Goal: Task Accomplishment & Management: Use online tool/utility

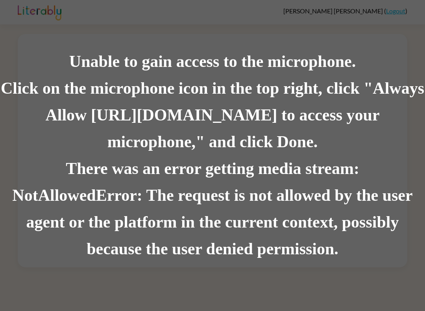
click at [398, 275] on div "Unable to gain access to the microphone. Click on the microphone icon in the to…" at bounding box center [212, 155] width 425 height 311
click at [238, 138] on div "Click on the microphone icon in the top right, click "Always Allow [URL][DOMAIN…" at bounding box center [212, 115] width 425 height 80
click at [374, 200] on div "There was an error getting media stream: NotAllowedError: The request is not al…" at bounding box center [212, 208] width 425 height 107
click at [389, 190] on div "There was an error getting media stream: NotAllowedError: The request is not al…" at bounding box center [212, 208] width 425 height 107
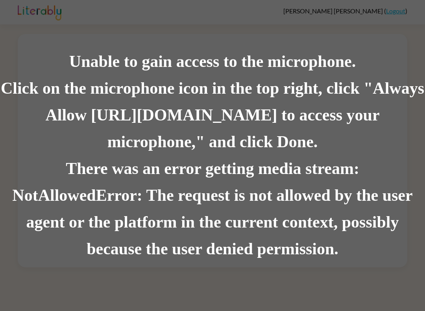
click at [381, 232] on div "There was an error getting media stream: NotAllowedError: The request is not al…" at bounding box center [212, 208] width 425 height 107
click at [383, 223] on div "There was an error getting media stream: NotAllowedError: The request is not al…" at bounding box center [212, 208] width 425 height 107
click at [397, 197] on div "There was an error getting media stream: NotAllowedError: The request is not al…" at bounding box center [212, 208] width 425 height 107
click at [409, 190] on div "There was an error getting media stream: NotAllowedError: The request is not al…" at bounding box center [212, 208] width 425 height 107
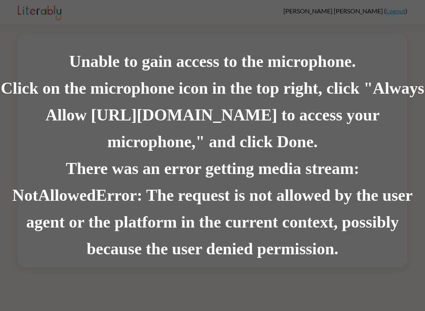
click at [391, 202] on div "There was an error getting media stream: NotAllowedError: The request is not al…" at bounding box center [212, 208] width 425 height 107
click at [421, 190] on div "There was an error getting media stream: NotAllowedError: The request is not al…" at bounding box center [212, 208] width 425 height 107
click at [385, 172] on div "There was an error getting media stream: NotAllowedError: The request is not al…" at bounding box center [212, 208] width 425 height 107
click at [345, 266] on div "Unable to gain access to the microphone. Click on the microphone icon in the to…" at bounding box center [212, 155] width 425 height 311
click at [400, 7] on div "Unable to gain access to the microphone. Click on the microphone icon in the to…" at bounding box center [212, 155] width 425 height 311
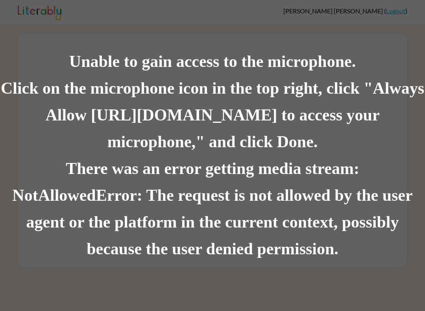
click at [398, 9] on div "Unable to gain access to the microphone. Click on the microphone icon in the to…" at bounding box center [212, 155] width 425 height 311
click at [398, 14] on div "Unable to gain access to the microphone. Click on the microphone icon in the to…" at bounding box center [212, 155] width 425 height 311
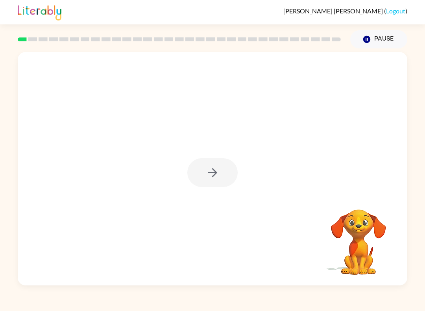
click at [209, 179] on div at bounding box center [212, 172] width 50 height 29
click at [203, 179] on button "button" at bounding box center [212, 172] width 50 height 29
click at [81, 304] on div "[PERSON_NAME] ( Logout ) Pause Pause Your browser must support playing .mp4 fil…" at bounding box center [212, 155] width 425 height 311
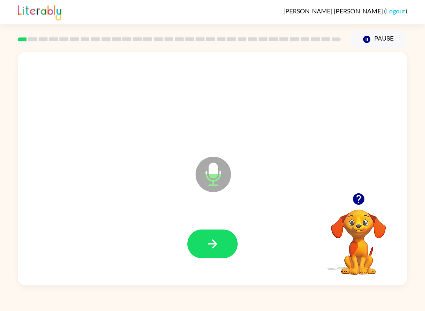
click at [214, 254] on button "button" at bounding box center [212, 243] width 50 height 29
click at [214, 254] on div at bounding box center [213, 243] width 374 height 67
click at [212, 177] on icon "Microphone The Microphone is here when it is your turn to talk" at bounding box center [253, 184] width 118 height 59
click at [208, 241] on icon "button" at bounding box center [213, 244] width 14 height 14
click at [217, 248] on icon "button" at bounding box center [213, 244] width 14 height 14
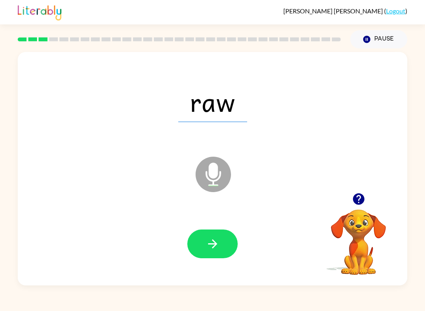
click at [204, 248] on button "button" at bounding box center [212, 243] width 50 height 29
click at [213, 249] on icon "button" at bounding box center [213, 244] width 14 height 14
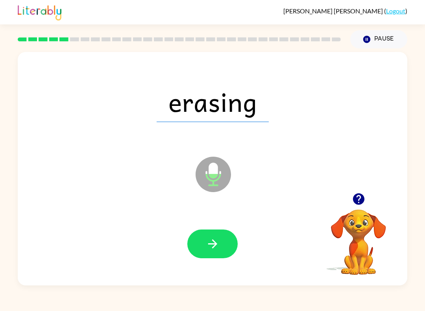
click at [203, 244] on button "button" at bounding box center [212, 243] width 50 height 29
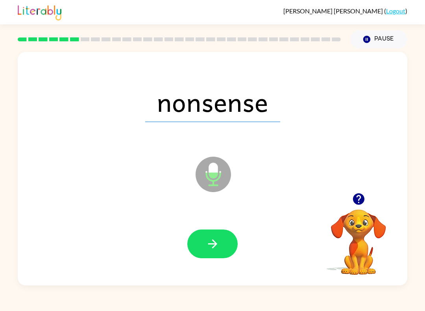
click at [223, 241] on button "button" at bounding box center [212, 243] width 50 height 29
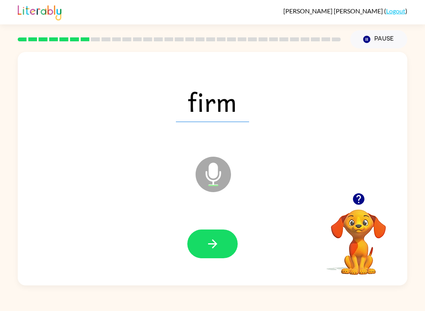
click at [215, 254] on button "button" at bounding box center [212, 243] width 50 height 29
click at [212, 241] on icon "button" at bounding box center [213, 244] width 14 height 14
click at [226, 245] on button "button" at bounding box center [212, 243] width 50 height 29
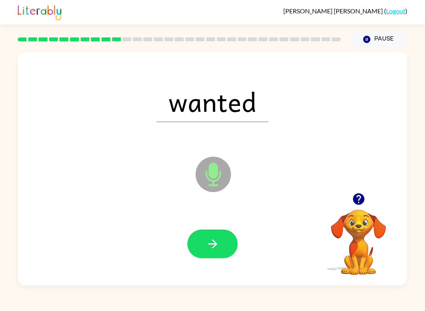
click at [216, 244] on icon "button" at bounding box center [212, 243] width 9 height 9
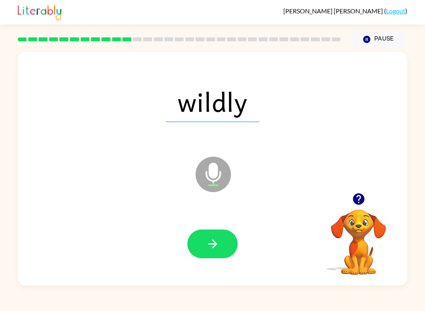
click at [367, 197] on button "button" at bounding box center [358, 199] width 20 height 20
click at [219, 240] on button "button" at bounding box center [212, 243] width 50 height 29
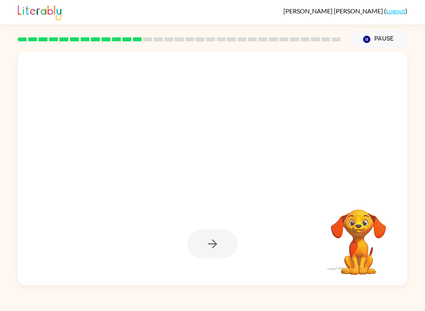
click at [359, 194] on div at bounding box center [212, 168] width 389 height 233
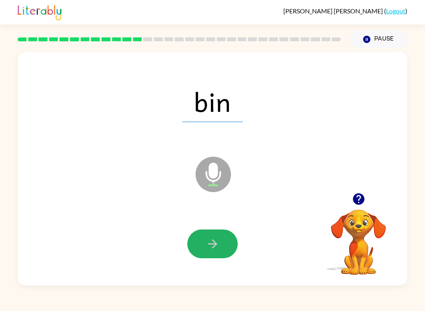
click at [223, 241] on button "button" at bounding box center [212, 243] width 50 height 29
click at [220, 245] on button "button" at bounding box center [212, 243] width 50 height 29
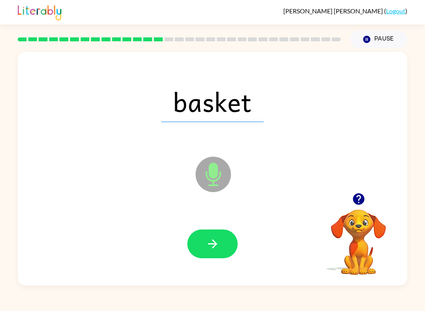
click at [218, 243] on icon "button" at bounding box center [213, 244] width 14 height 14
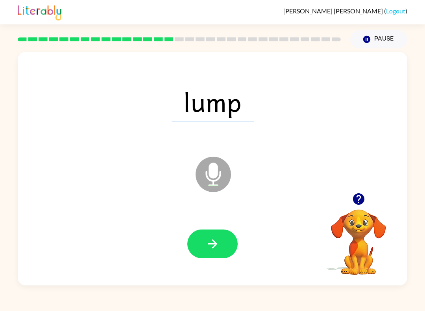
click at [221, 245] on button "button" at bounding box center [212, 243] width 50 height 29
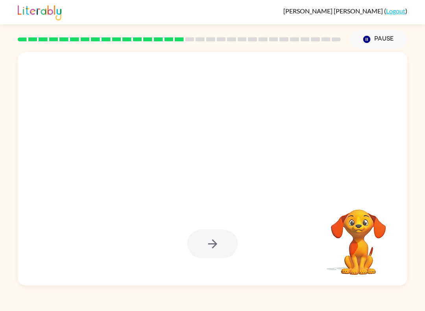
click at [215, 250] on div at bounding box center [212, 243] width 50 height 29
click at [220, 241] on div at bounding box center [212, 243] width 50 height 29
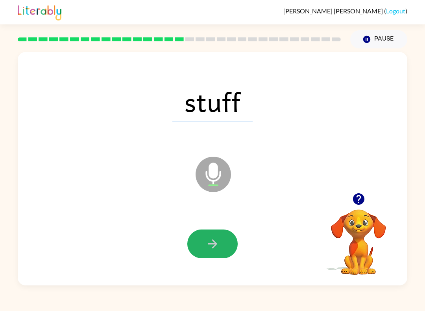
click at [211, 246] on icon "button" at bounding box center [213, 244] width 14 height 14
click at [203, 247] on button "button" at bounding box center [212, 243] width 50 height 29
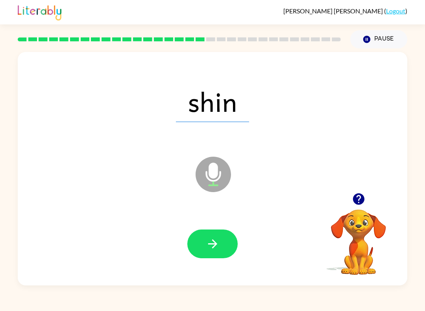
click at [237, 265] on div at bounding box center [213, 243] width 374 height 67
click at [216, 244] on icon "button" at bounding box center [212, 243] width 9 height 9
click at [199, 247] on button "button" at bounding box center [212, 243] width 50 height 29
click at [204, 241] on button "button" at bounding box center [212, 243] width 50 height 29
click at [218, 255] on button "button" at bounding box center [212, 243] width 50 height 29
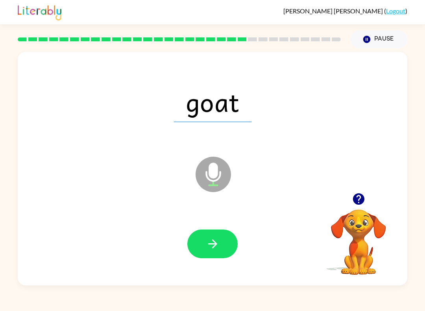
click at [211, 251] on button "button" at bounding box center [212, 243] width 50 height 29
click at [206, 248] on icon "button" at bounding box center [213, 244] width 14 height 14
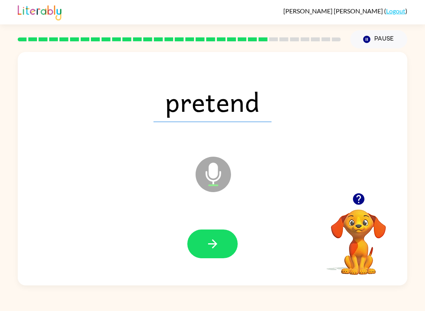
click at [206, 242] on icon "button" at bounding box center [213, 244] width 14 height 14
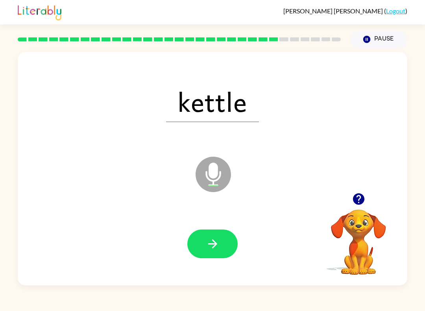
click at [203, 240] on button "button" at bounding box center [212, 243] width 50 height 29
click at [202, 247] on button "button" at bounding box center [212, 243] width 50 height 29
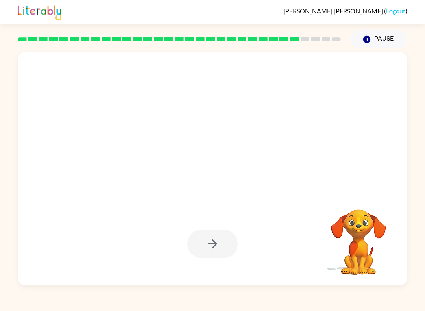
click at [204, 245] on div at bounding box center [212, 243] width 50 height 29
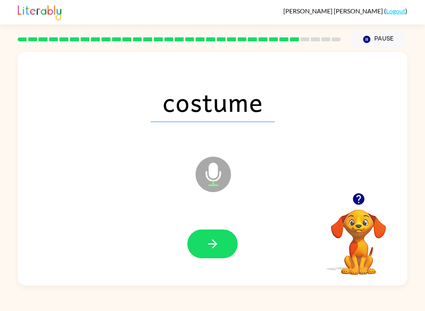
click at [204, 247] on button "button" at bounding box center [212, 243] width 50 height 29
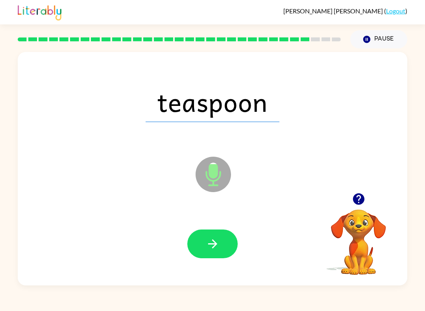
click at [210, 254] on button "button" at bounding box center [212, 243] width 50 height 29
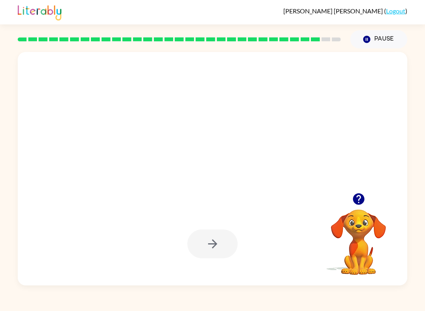
click at [218, 246] on icon "button" at bounding box center [213, 244] width 14 height 14
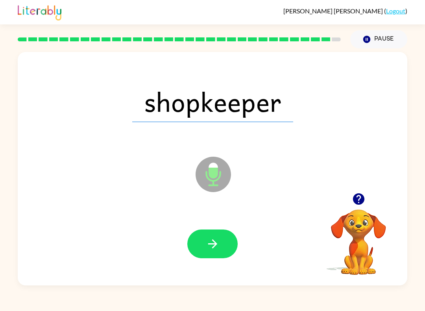
click at [214, 234] on button "button" at bounding box center [212, 243] width 50 height 29
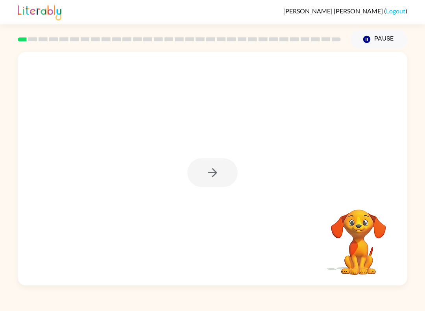
click at [205, 167] on div at bounding box center [212, 172] width 50 height 29
click at [207, 184] on div at bounding box center [212, 172] width 50 height 29
click at [204, 171] on button "button" at bounding box center [212, 172] width 50 height 29
click at [207, 175] on div at bounding box center [212, 172] width 50 height 29
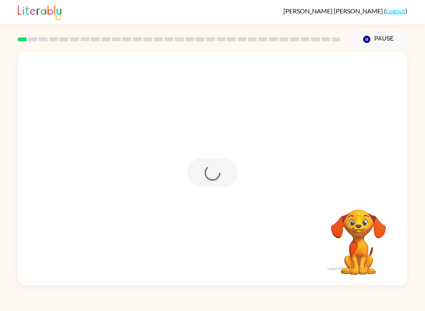
click at [206, 175] on div at bounding box center [212, 172] width 50 height 29
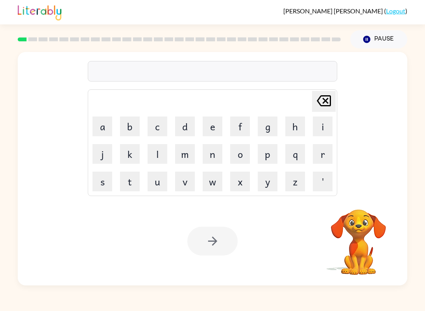
click at [131, 129] on button "b" at bounding box center [130, 126] width 20 height 20
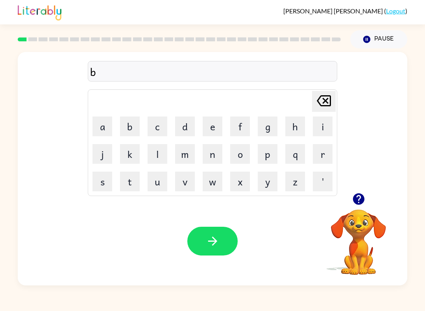
click at [206, 122] on button "e" at bounding box center [213, 126] width 20 height 20
click at [266, 133] on button "g" at bounding box center [268, 126] width 20 height 20
click at [194, 245] on button "button" at bounding box center [212, 241] width 50 height 29
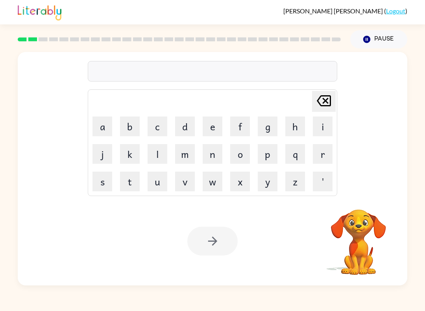
click at [160, 157] on button "l" at bounding box center [157, 154] width 20 height 20
click at [235, 157] on button "o" at bounding box center [240, 154] width 20 height 20
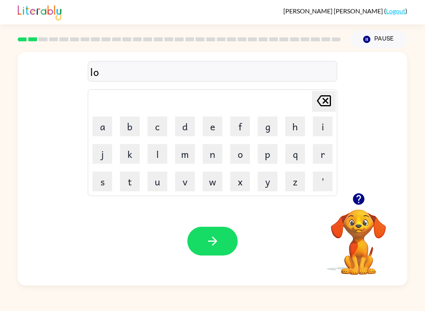
click at [150, 186] on button "u" at bounding box center [157, 181] width 20 height 20
click at [181, 129] on button "d" at bounding box center [185, 126] width 20 height 20
click at [200, 240] on button "button" at bounding box center [212, 241] width 50 height 29
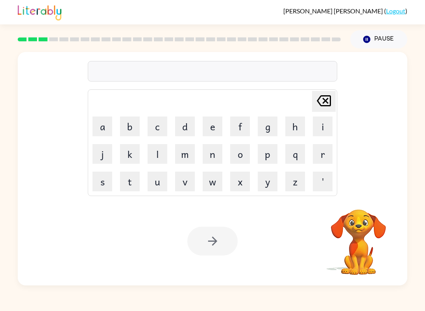
click at [186, 156] on button "m" at bounding box center [185, 154] width 20 height 20
click at [97, 127] on button "a" at bounding box center [102, 126] width 20 height 20
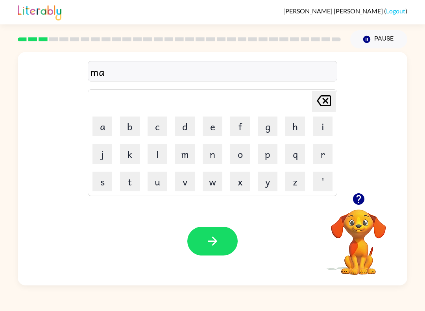
click at [325, 154] on button "r" at bounding box center [323, 154] width 20 height 20
click at [102, 179] on button "s" at bounding box center [102, 181] width 20 height 20
click at [313, 134] on button "i" at bounding box center [323, 126] width 20 height 20
click at [325, 102] on icon at bounding box center [324, 100] width 14 height 11
click at [297, 132] on button "h" at bounding box center [295, 126] width 20 height 20
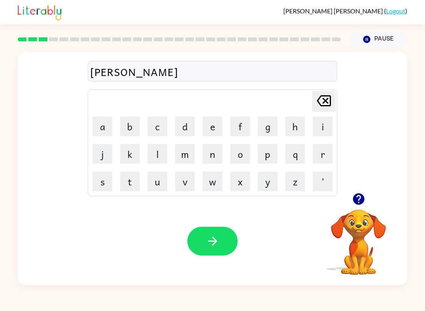
click at [208, 246] on icon "button" at bounding box center [213, 241] width 14 height 14
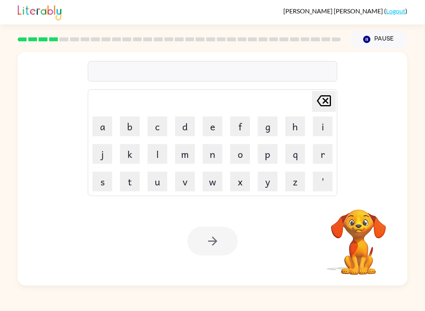
click at [110, 180] on button "s" at bounding box center [102, 181] width 20 height 20
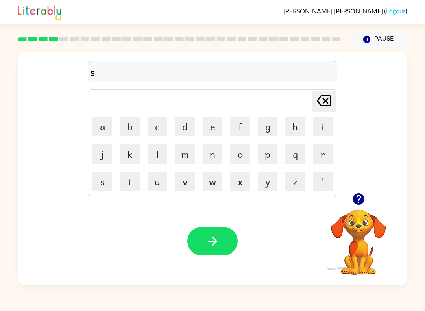
click at [273, 149] on button "p" at bounding box center [268, 154] width 20 height 20
click at [238, 158] on button "o" at bounding box center [240, 154] width 20 height 20
click at [126, 179] on button "t" at bounding box center [130, 181] width 20 height 20
click at [233, 251] on button "button" at bounding box center [212, 241] width 50 height 29
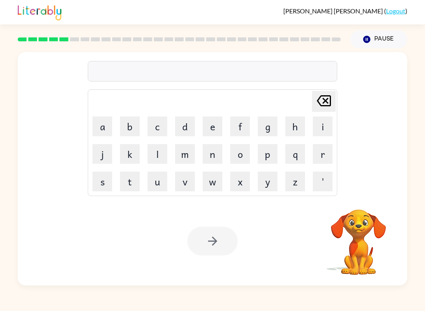
click at [268, 151] on button "p" at bounding box center [268, 154] width 20 height 20
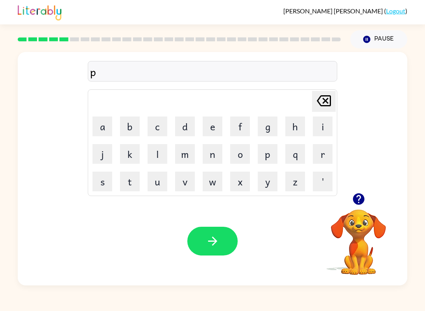
click at [330, 153] on button "r" at bounding box center [323, 154] width 20 height 20
click at [247, 155] on button "o" at bounding box center [240, 154] width 20 height 20
click at [157, 185] on button "u" at bounding box center [157, 181] width 20 height 20
click at [182, 128] on button "d" at bounding box center [185, 126] width 20 height 20
click at [219, 246] on button "button" at bounding box center [212, 241] width 50 height 29
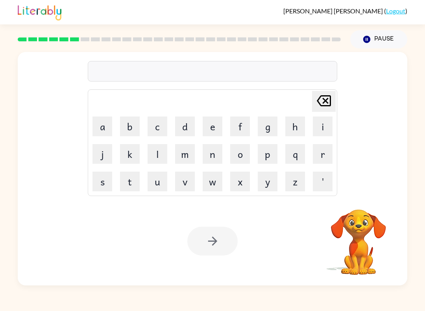
click at [289, 160] on button "q" at bounding box center [295, 154] width 20 height 20
click at [326, 100] on icon "Delete Delete last character input" at bounding box center [323, 100] width 19 height 19
click at [267, 156] on button "p" at bounding box center [268, 154] width 20 height 20
click at [324, 127] on button "i" at bounding box center [323, 126] width 20 height 20
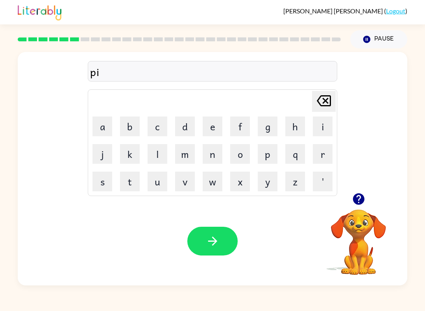
click at [203, 131] on button "e" at bounding box center [213, 126] width 20 height 20
click at [223, 230] on button "button" at bounding box center [212, 241] width 50 height 29
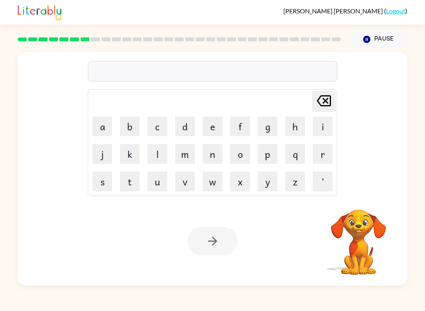
click at [110, 124] on button "a" at bounding box center [102, 126] width 20 height 20
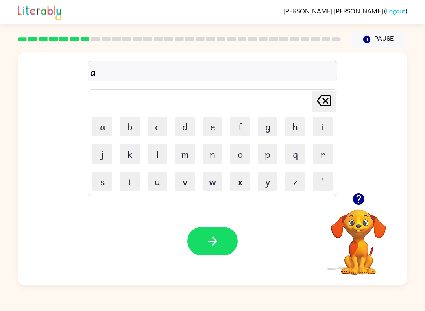
click at [210, 152] on button "n" at bounding box center [213, 154] width 20 height 20
click at [135, 148] on button "k" at bounding box center [130, 154] width 20 height 20
click at [161, 159] on button "l" at bounding box center [157, 154] width 20 height 20
click at [100, 135] on button "a" at bounding box center [102, 126] width 20 height 20
click at [319, 99] on icon "Delete Delete last character input" at bounding box center [323, 100] width 19 height 19
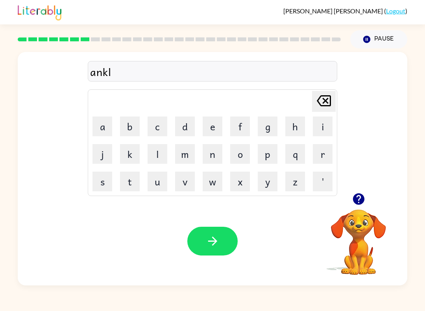
click at [215, 129] on button "e" at bounding box center [213, 126] width 20 height 20
click at [225, 249] on button "button" at bounding box center [212, 241] width 50 height 29
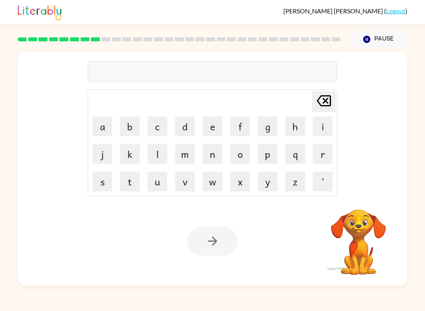
click at [129, 125] on button "b" at bounding box center [130, 126] width 20 height 20
click at [101, 126] on button "a" at bounding box center [102, 126] width 20 height 20
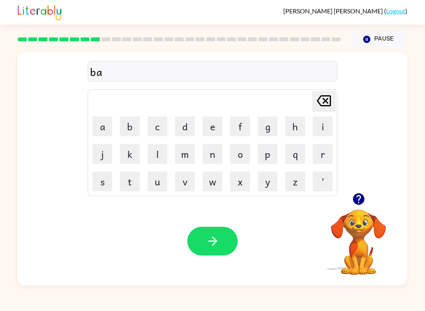
click at [123, 177] on button "t" at bounding box center [130, 181] width 20 height 20
click at [299, 133] on button "h" at bounding box center [295, 126] width 20 height 20
click at [204, 247] on button "button" at bounding box center [212, 241] width 50 height 29
click at [151, 123] on button "c" at bounding box center [157, 126] width 20 height 20
click at [232, 153] on button "o" at bounding box center [240, 154] width 20 height 20
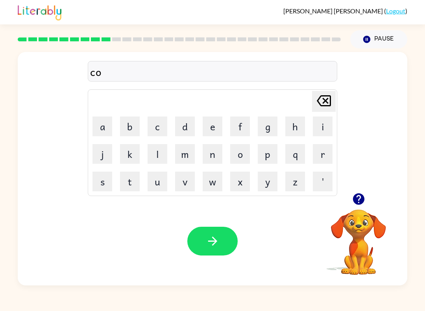
click at [210, 175] on button "w" at bounding box center [213, 181] width 20 height 20
click at [212, 157] on button "n" at bounding box center [213, 154] width 20 height 20
click at [203, 252] on button "button" at bounding box center [212, 241] width 50 height 29
click at [320, 120] on button "i" at bounding box center [323, 126] width 20 height 20
click at [218, 149] on button "n" at bounding box center [213, 154] width 20 height 20
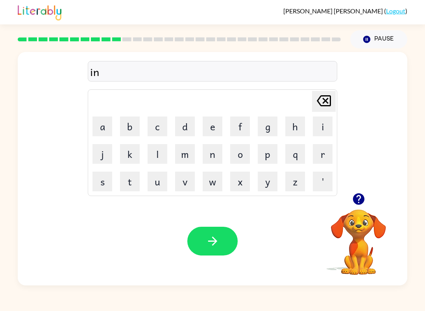
click at [100, 189] on button "s" at bounding box center [102, 181] width 20 height 20
click at [319, 159] on button "r" at bounding box center [323, 154] width 20 height 20
click at [208, 132] on button "e" at bounding box center [213, 126] width 20 height 20
click at [129, 184] on button "t" at bounding box center [130, 181] width 20 height 20
click at [203, 230] on button "button" at bounding box center [212, 241] width 50 height 29
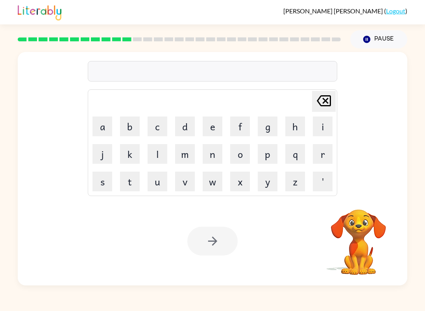
click at [159, 131] on button "c" at bounding box center [157, 126] width 20 height 20
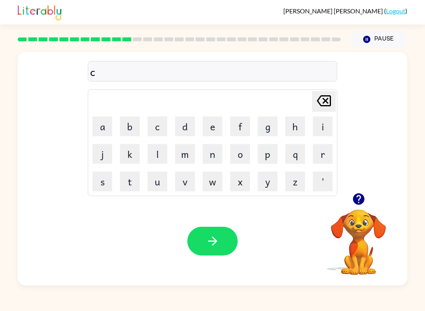
click at [240, 149] on button "o" at bounding box center [240, 154] width 20 height 20
click at [188, 129] on button "d" at bounding box center [185, 126] width 20 height 20
click at [217, 247] on icon "button" at bounding box center [213, 241] width 14 height 14
click at [181, 186] on button "v" at bounding box center [185, 181] width 20 height 20
click at [241, 162] on button "o" at bounding box center [240, 154] width 20 height 20
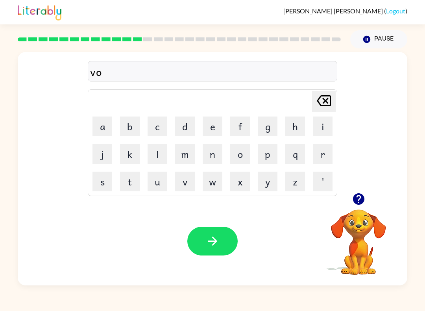
click at [155, 189] on button "u" at bounding box center [157, 181] width 20 height 20
click at [181, 154] on button "m" at bounding box center [185, 154] width 20 height 20
click at [211, 125] on button "e" at bounding box center [213, 126] width 20 height 20
click at [326, 101] on icon "Delete Delete last character input" at bounding box center [323, 100] width 19 height 19
click at [326, 100] on icon "Delete Delete last character input" at bounding box center [323, 100] width 19 height 19
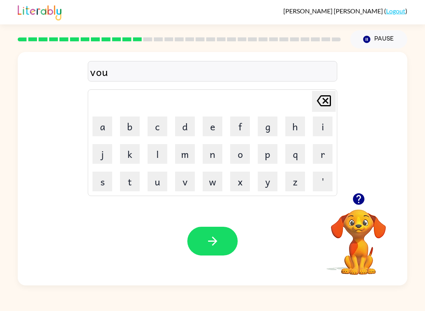
click at [321, 101] on icon "Delete Delete last character input" at bounding box center [323, 100] width 19 height 19
click at [153, 185] on button "u" at bounding box center [157, 181] width 20 height 20
click at [154, 154] on button "l" at bounding box center [157, 154] width 20 height 20
click at [183, 153] on button "m" at bounding box center [185, 154] width 20 height 20
click at [210, 131] on button "e" at bounding box center [213, 126] width 20 height 20
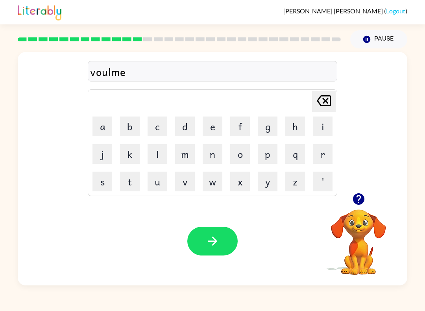
click at [222, 244] on button "button" at bounding box center [212, 241] width 50 height 29
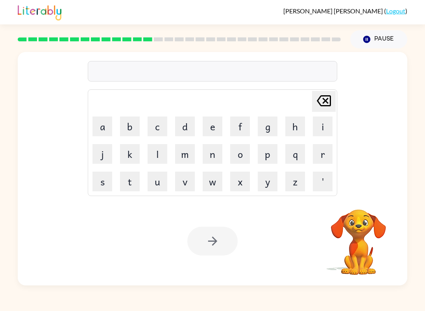
click at [100, 184] on button "s" at bounding box center [102, 181] width 20 height 20
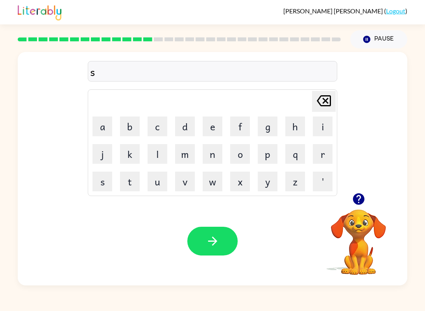
click at [293, 119] on button "h" at bounding box center [295, 126] width 20 height 20
click at [328, 100] on icon at bounding box center [324, 100] width 14 height 11
click at [208, 181] on button "w" at bounding box center [213, 181] width 20 height 20
click at [209, 132] on button "e" at bounding box center [213, 126] width 20 height 20
click at [129, 184] on button "t" at bounding box center [130, 181] width 20 height 20
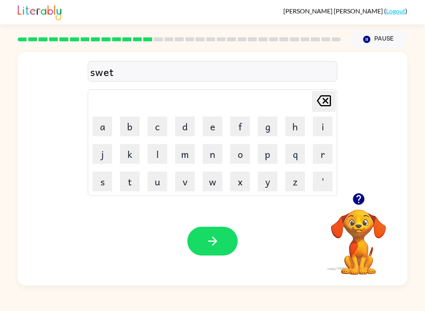
click at [211, 157] on button "n" at bounding box center [213, 154] width 20 height 20
click at [211, 129] on button "e" at bounding box center [213, 126] width 20 height 20
click at [107, 184] on button "s" at bounding box center [102, 181] width 20 height 20
click at [103, 181] on button "s" at bounding box center [102, 181] width 20 height 20
click at [186, 234] on div "Your browser must support playing .mp4 files to use Literably. Please try using…" at bounding box center [212, 241] width 389 height 88
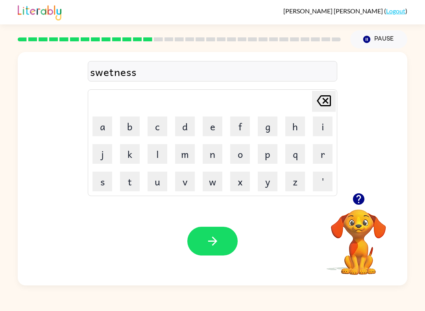
click at [202, 246] on button "button" at bounding box center [212, 241] width 50 height 29
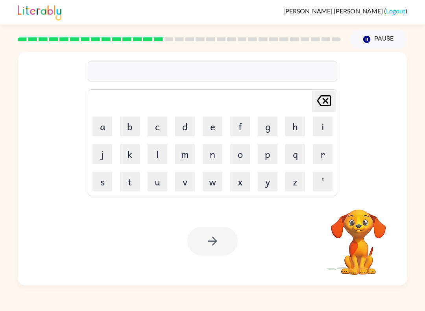
click at [269, 154] on button "p" at bounding box center [268, 154] width 20 height 20
click at [327, 129] on button "i" at bounding box center [323, 126] width 20 height 20
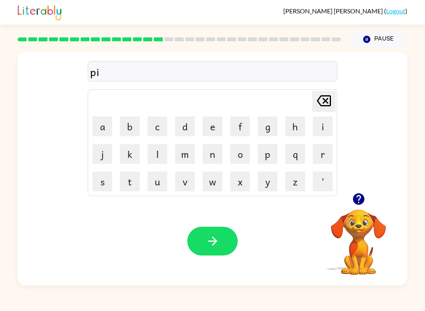
click at [239, 156] on button "o" at bounding box center [240, 154] width 20 height 20
click at [131, 182] on button "t" at bounding box center [130, 181] width 20 height 20
click at [207, 255] on button "button" at bounding box center [212, 241] width 50 height 29
click at [233, 132] on button "f" at bounding box center [240, 126] width 20 height 20
click at [245, 160] on button "o" at bounding box center [240, 154] width 20 height 20
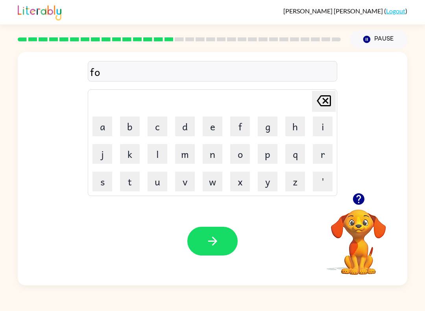
click at [320, 153] on button "r" at bounding box center [323, 154] width 20 height 20
click at [127, 151] on button "k" at bounding box center [130, 154] width 20 height 20
click at [200, 251] on button "button" at bounding box center [212, 241] width 50 height 29
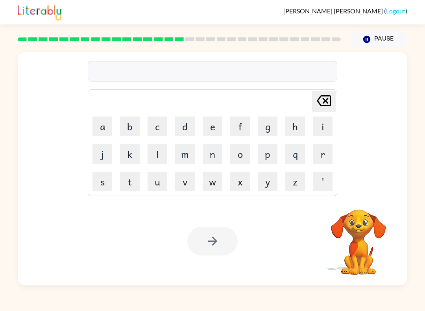
click at [215, 181] on button "w" at bounding box center [213, 181] width 20 height 20
click at [226, 116] on table "Delete Delete last character input a b c d e f g h i j k l m n o p q r s t u v …" at bounding box center [212, 143] width 249 height 106
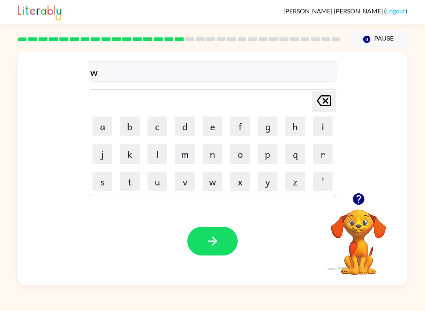
click at [214, 124] on button "e" at bounding box center [213, 126] width 20 height 20
click at [133, 122] on button "b" at bounding box center [130, 126] width 20 height 20
click at [208, 249] on button "button" at bounding box center [212, 241] width 50 height 29
click at [236, 131] on button "f" at bounding box center [240, 126] width 20 height 20
click at [148, 156] on button "l" at bounding box center [157, 154] width 20 height 20
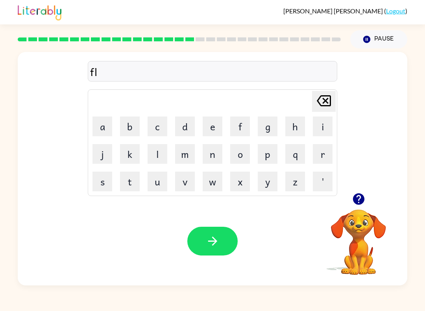
click at [327, 125] on button "i" at bounding box center [323, 126] width 20 height 20
click at [262, 161] on button "p" at bounding box center [268, 154] width 20 height 20
click at [205, 162] on button "n" at bounding box center [213, 154] width 20 height 20
click at [277, 135] on button "g" at bounding box center [268, 126] width 20 height 20
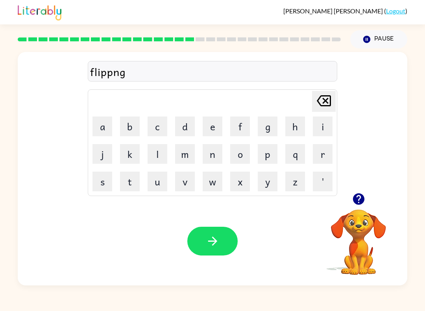
click at [205, 255] on button "button" at bounding box center [212, 241] width 50 height 29
click at [208, 258] on div "Your browser must support playing .mp4 files to use Literably. Please try using…" at bounding box center [212, 241] width 389 height 88
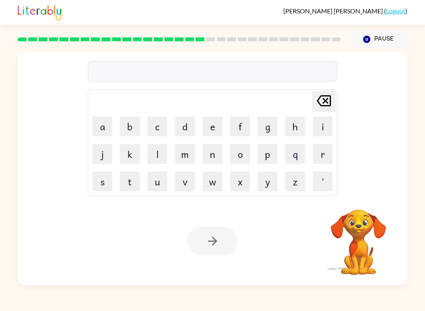
click at [101, 195] on table "Delete Delete last character input a b c d e f g h i j k l m n o p q r s t u v …" at bounding box center [212, 143] width 249 height 106
click at [103, 177] on button "s" at bounding box center [102, 181] width 20 height 20
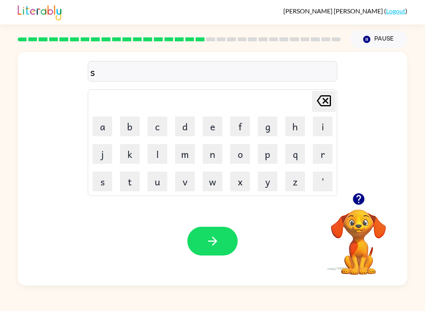
click at [204, 151] on button "n" at bounding box center [213, 154] width 20 height 20
click at [247, 147] on button "o" at bounding box center [240, 154] width 20 height 20
click at [316, 149] on button "r" at bounding box center [323, 154] width 20 height 20
click at [127, 176] on button "t" at bounding box center [130, 181] width 20 height 20
click at [208, 254] on button "button" at bounding box center [212, 241] width 50 height 29
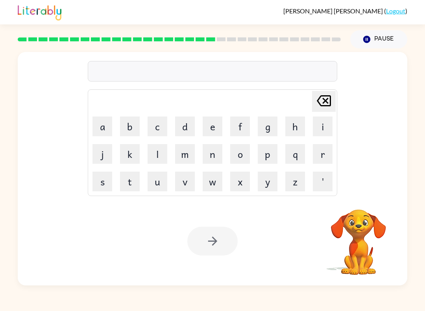
click at [209, 125] on button "e" at bounding box center [213, 126] width 20 height 20
click at [111, 134] on button "a" at bounding box center [102, 126] width 20 height 20
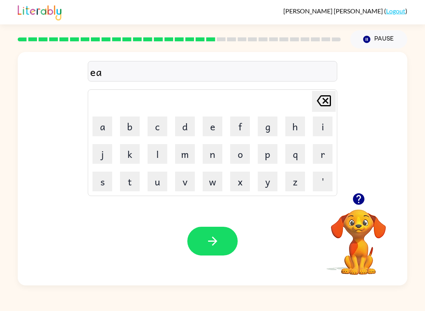
click at [104, 182] on button "s" at bounding box center [102, 181] width 20 height 20
click at [268, 176] on button "y" at bounding box center [268, 181] width 20 height 20
click at [207, 247] on icon "button" at bounding box center [213, 241] width 14 height 14
click at [4, 70] on div "Delete Delete last character input a b c d e f g h i j k l m n o p q r s t u v …" at bounding box center [212, 166] width 425 height 237
click at [184, 130] on button "d" at bounding box center [185, 126] width 20 height 20
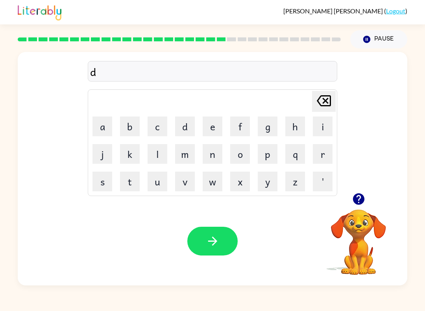
click at [318, 125] on button "i" at bounding box center [323, 126] width 20 height 20
click at [154, 197] on div "di Delete Delete last character input a b c d e f g h i j k l m n o p q r s t u…" at bounding box center [212, 168] width 389 height 233
click at [112, 182] on button "s" at bounding box center [102, 181] width 20 height 20
click at [297, 134] on button "h" at bounding box center [295, 126] width 20 height 20
click at [321, 123] on button "i" at bounding box center [323, 126] width 20 height 20
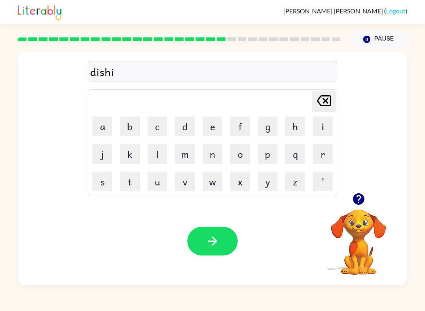
click at [101, 185] on button "s" at bounding box center [102, 181] width 20 height 20
click at [203, 124] on button "e" at bounding box center [213, 126] width 20 height 20
click at [97, 186] on button "s" at bounding box center [102, 181] width 20 height 20
click at [331, 102] on button "Delete Delete last character input" at bounding box center [324, 101] width 24 height 21
click at [331, 102] on icon "Delete Delete last character input" at bounding box center [323, 100] width 19 height 19
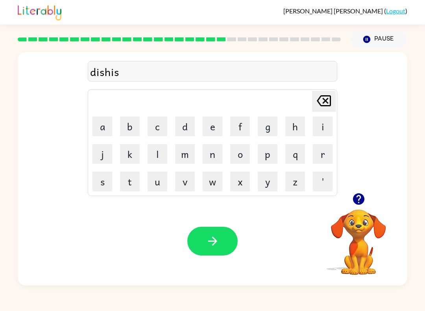
click at [321, 106] on icon at bounding box center [324, 100] width 14 height 11
click at [320, 104] on icon "Delete Delete last character input" at bounding box center [323, 100] width 19 height 19
click at [214, 129] on button "e" at bounding box center [213, 126] width 20 height 20
click at [102, 185] on button "s" at bounding box center [102, 181] width 20 height 20
click at [232, 240] on button "button" at bounding box center [212, 241] width 50 height 29
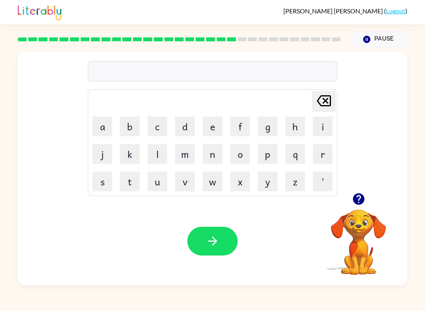
click at [247, 121] on button "f" at bounding box center [240, 126] width 20 height 20
click at [164, 159] on button "l" at bounding box center [157, 154] width 20 height 20
click at [159, 188] on button "u" at bounding box center [157, 181] width 20 height 20
click at [130, 187] on button "t" at bounding box center [130, 181] width 20 height 20
click at [215, 246] on icon "button" at bounding box center [213, 241] width 14 height 14
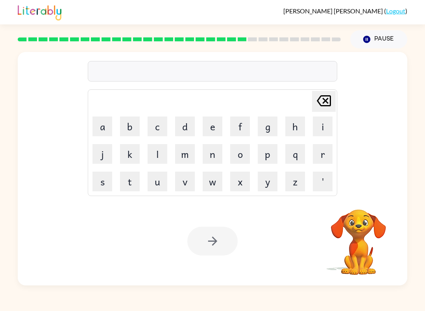
click at [185, 159] on button "m" at bounding box center [185, 154] width 20 height 20
click at [316, 123] on button "i" at bounding box center [323, 126] width 20 height 20
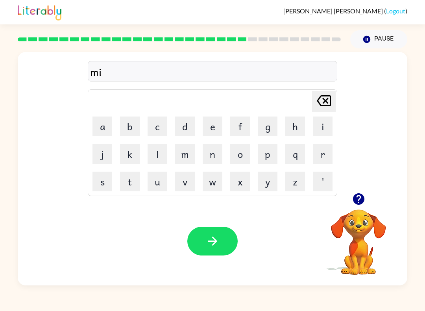
click at [184, 132] on button "d" at bounding box center [185, 126] width 20 height 20
click at [208, 155] on button "n" at bounding box center [213, 154] width 20 height 20
click at [328, 124] on button "i" at bounding box center [323, 126] width 20 height 20
click at [267, 120] on button "g" at bounding box center [268, 126] width 20 height 20
click at [299, 129] on button "h" at bounding box center [295, 126] width 20 height 20
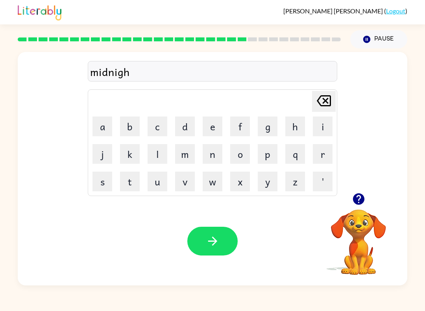
click at [129, 187] on button "t" at bounding box center [130, 181] width 20 height 20
click at [208, 251] on button "button" at bounding box center [212, 241] width 50 height 29
click at [210, 181] on button "w" at bounding box center [213, 181] width 20 height 20
click at [320, 124] on button "i" at bounding box center [323, 126] width 20 height 20
click at [204, 157] on button "n" at bounding box center [213, 154] width 20 height 20
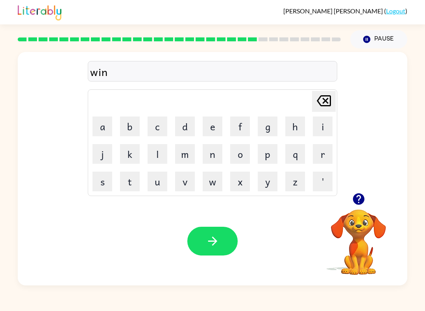
click at [131, 185] on button "t" at bounding box center [130, 181] width 20 height 20
click at [210, 123] on button "e" at bounding box center [213, 126] width 20 height 20
click at [323, 154] on button "r" at bounding box center [323, 154] width 20 height 20
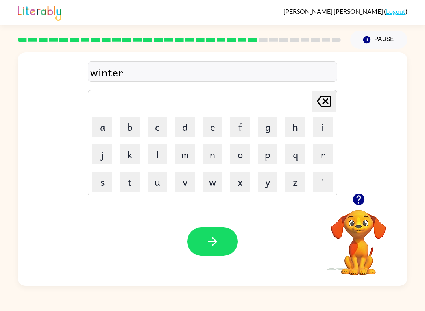
click at [206, 248] on icon "button" at bounding box center [213, 241] width 14 height 14
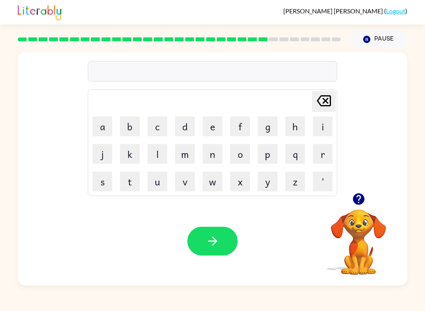
click at [359, 201] on icon "button" at bounding box center [357, 198] width 11 height 11
click at [323, 131] on button "i" at bounding box center [323, 126] width 20 height 20
click at [208, 123] on button "e" at bounding box center [213, 126] width 20 height 20
click at [325, 97] on icon "Delete Delete last character input" at bounding box center [323, 100] width 19 height 19
click at [330, 97] on icon "Delete Delete last character input" at bounding box center [323, 100] width 19 height 19
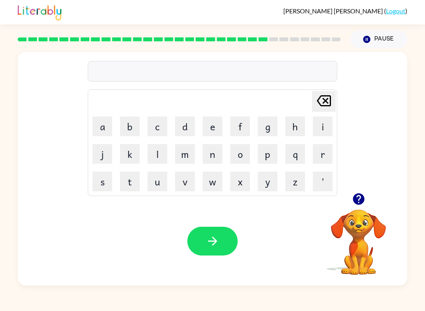
click at [178, 127] on button "d" at bounding box center [185, 126] width 20 height 20
click at [328, 123] on button "i" at bounding box center [323, 126] width 20 height 20
click at [214, 132] on button "e" at bounding box center [213, 126] width 20 height 20
click at [103, 182] on button "s" at bounding box center [102, 181] width 20 height 20
click at [319, 126] on button "i" at bounding box center [323, 126] width 20 height 20
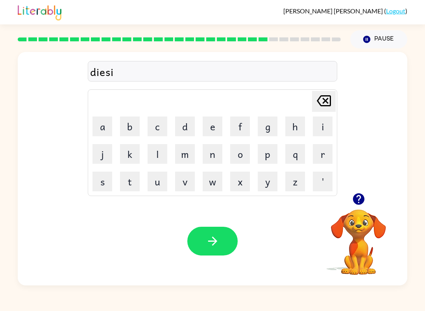
click at [189, 127] on button "d" at bounding box center [185, 126] width 20 height 20
click at [326, 124] on button "i" at bounding box center [323, 126] width 20 height 20
click at [209, 158] on button "n" at bounding box center [213, 154] width 20 height 20
click at [262, 128] on button "g" at bounding box center [268, 126] width 20 height 20
click at [206, 242] on icon "button" at bounding box center [213, 241] width 14 height 14
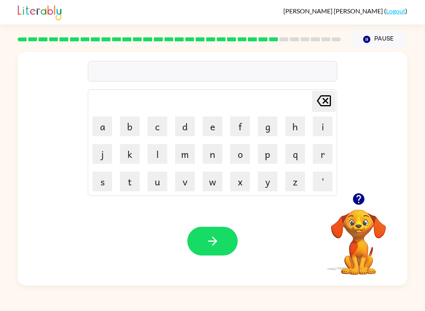
click at [234, 148] on button "o" at bounding box center [240, 154] width 20 height 20
click at [354, 101] on div "o Delete Delete last character input a b c d e f g h i j k l m n o p q r s t u …" at bounding box center [212, 122] width 389 height 141
click at [327, 101] on icon "Delete Delete last character input" at bounding box center [323, 100] width 19 height 19
click at [324, 158] on button "r" at bounding box center [323, 154] width 20 height 20
click at [236, 155] on button "o" at bounding box center [240, 154] width 20 height 20
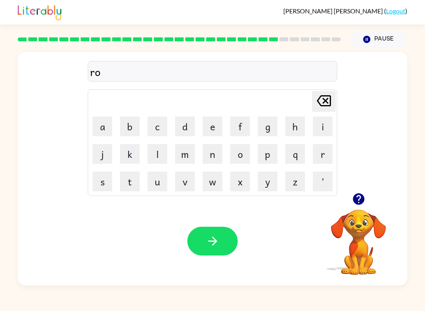
click at [149, 129] on button "c" at bounding box center [157, 126] width 20 height 20
click at [120, 154] on button "k" at bounding box center [130, 154] width 20 height 20
click at [222, 133] on button "e" at bounding box center [213, 126] width 20 height 20
click at [139, 188] on button "t" at bounding box center [130, 181] width 20 height 20
click at [210, 248] on button "button" at bounding box center [212, 241] width 50 height 29
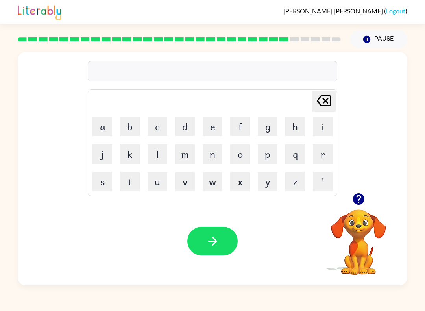
click at [358, 203] on icon "button" at bounding box center [359, 199] width 14 height 14
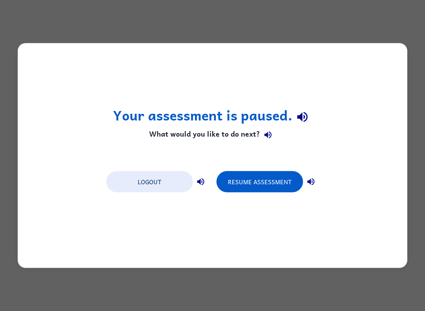
click at [247, 182] on button "Resume Assessment" at bounding box center [259, 181] width 87 height 21
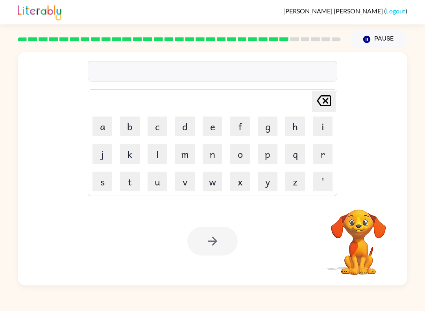
click at [161, 177] on button "u" at bounding box center [157, 181] width 20 height 20
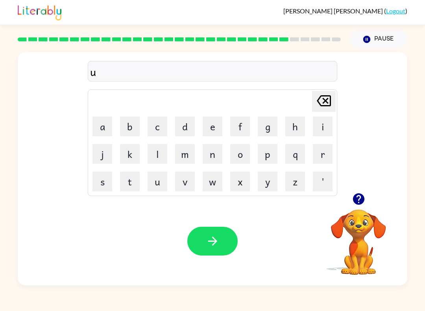
click at [216, 161] on button "n" at bounding box center [213, 154] width 20 height 20
click at [236, 127] on button "f" at bounding box center [240, 126] width 20 height 20
click at [241, 155] on button "o" at bounding box center [240, 154] width 20 height 20
click at [326, 163] on button "r" at bounding box center [323, 154] width 20 height 20
click at [194, 155] on button "m" at bounding box center [185, 154] width 20 height 20
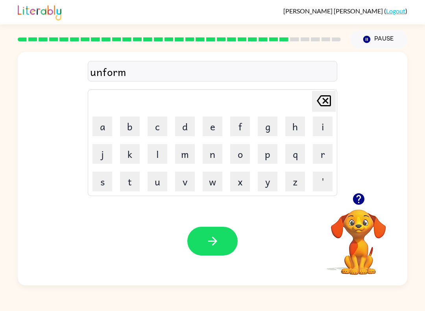
click at [213, 240] on icon "button" at bounding box center [213, 241] width 14 height 14
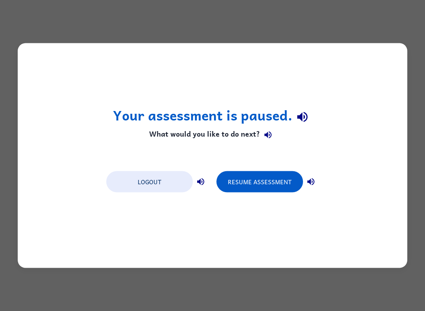
click at [251, 174] on button "Resume Assessment" at bounding box center [259, 181] width 87 height 21
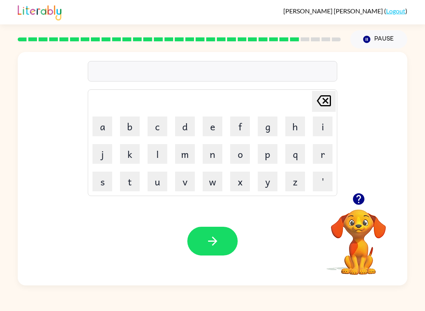
click at [154, 125] on button "c" at bounding box center [157, 126] width 20 height 20
click at [291, 132] on button "h" at bounding box center [295, 126] width 20 height 20
click at [311, 133] on td "i" at bounding box center [322, 126] width 27 height 27
click at [102, 125] on button "a" at bounding box center [102, 126] width 20 height 20
click at [213, 153] on button "n" at bounding box center [213, 154] width 20 height 20
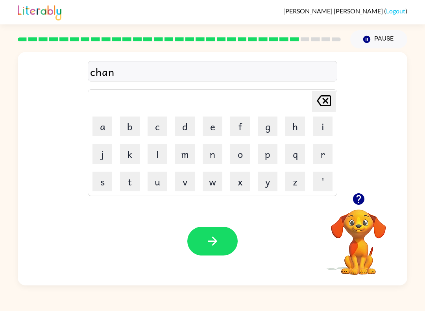
click at [208, 241] on icon "button" at bounding box center [213, 241] width 14 height 14
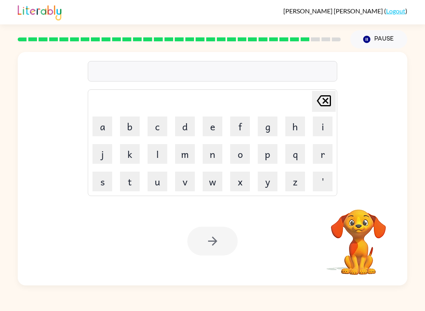
click at [323, 105] on icon at bounding box center [324, 100] width 14 height 11
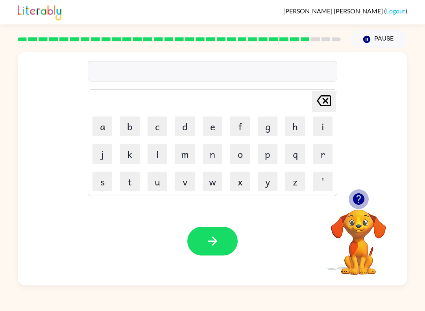
click at [366, 200] on button "button" at bounding box center [358, 199] width 20 height 20
click at [367, 200] on button "button" at bounding box center [358, 199] width 20 height 20
click at [362, 196] on icon "button" at bounding box center [357, 198] width 11 height 11
click at [157, 131] on button "c" at bounding box center [157, 126] width 20 height 20
click at [157, 183] on button "u" at bounding box center [157, 181] width 20 height 20
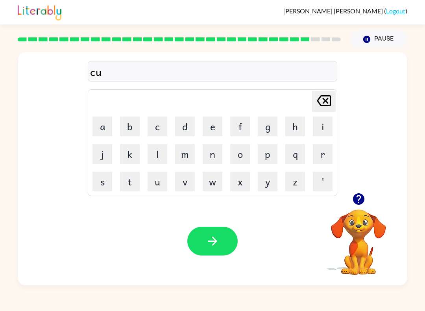
click at [205, 155] on button "n" at bounding box center [213, 154] width 20 height 20
click at [131, 152] on button "k" at bounding box center [130, 154] width 20 height 20
click at [206, 246] on icon "button" at bounding box center [213, 241] width 14 height 14
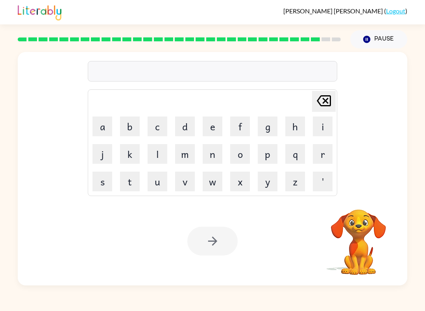
click at [325, 100] on icon at bounding box center [324, 100] width 14 height 11
click at [324, 99] on icon at bounding box center [324, 100] width 14 height 11
click at [133, 188] on button "t" at bounding box center [130, 181] width 20 height 20
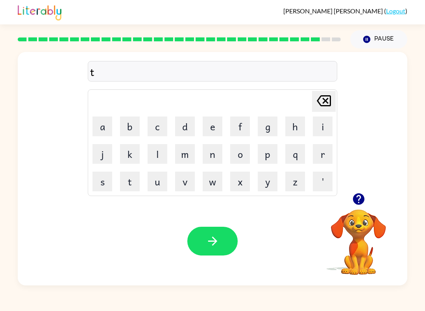
click at [320, 158] on button "r" at bounding box center [323, 154] width 20 height 20
click at [103, 186] on button "s" at bounding box center [102, 181] width 20 height 20
click at [129, 196] on div "trs Delete Delete last character input a b c d e f g h i j k l m n o p q r s t …" at bounding box center [212, 168] width 389 height 233
click at [329, 103] on icon "Delete Delete last character input" at bounding box center [323, 100] width 19 height 19
click at [325, 131] on button "i" at bounding box center [323, 126] width 20 height 20
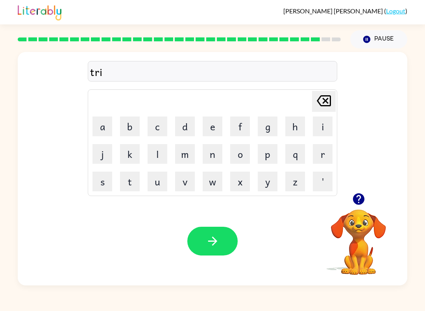
click at [103, 180] on button "s" at bounding box center [102, 181] width 20 height 20
click at [137, 183] on button "t" at bounding box center [130, 181] width 20 height 20
click at [217, 231] on button "button" at bounding box center [212, 241] width 50 height 29
click at [240, 122] on button "f" at bounding box center [240, 126] width 20 height 20
click at [316, 121] on button "i" at bounding box center [323, 126] width 20 height 20
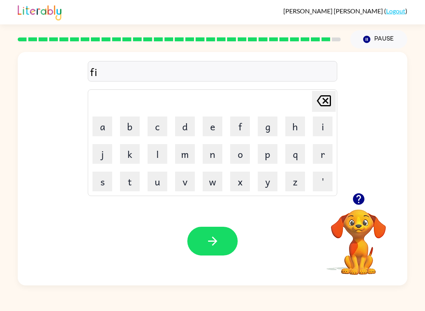
click at [208, 153] on button "n" at bounding box center [213, 154] width 20 height 20
click at [265, 129] on button "g" at bounding box center [268, 126] width 20 height 20
click at [210, 120] on button "e" at bounding box center [213, 126] width 20 height 20
click at [317, 157] on button "r" at bounding box center [323, 154] width 20 height 20
click at [102, 187] on button "s" at bounding box center [102, 181] width 20 height 20
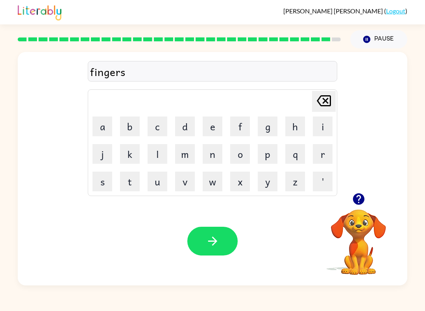
click at [323, 101] on icon at bounding box center [324, 100] width 14 height 11
click at [105, 128] on button "a" at bounding box center [102, 126] width 20 height 20
click at [324, 117] on button "i" at bounding box center [323, 126] width 20 height 20
click at [159, 159] on button "l" at bounding box center [157, 154] width 20 height 20
click at [217, 254] on button "button" at bounding box center [212, 241] width 50 height 29
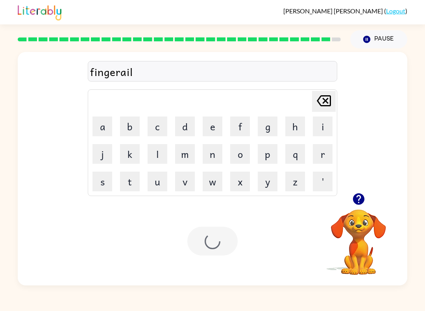
click at [325, 103] on icon at bounding box center [324, 100] width 14 height 11
click at [317, 103] on icon at bounding box center [324, 100] width 14 height 11
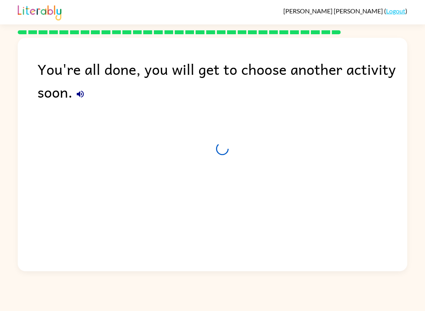
click at [322, 101] on div "You're all done, you will get to choose another activity soon." at bounding box center [222, 80] width 370 height 46
